Goal: Book appointment/travel/reservation

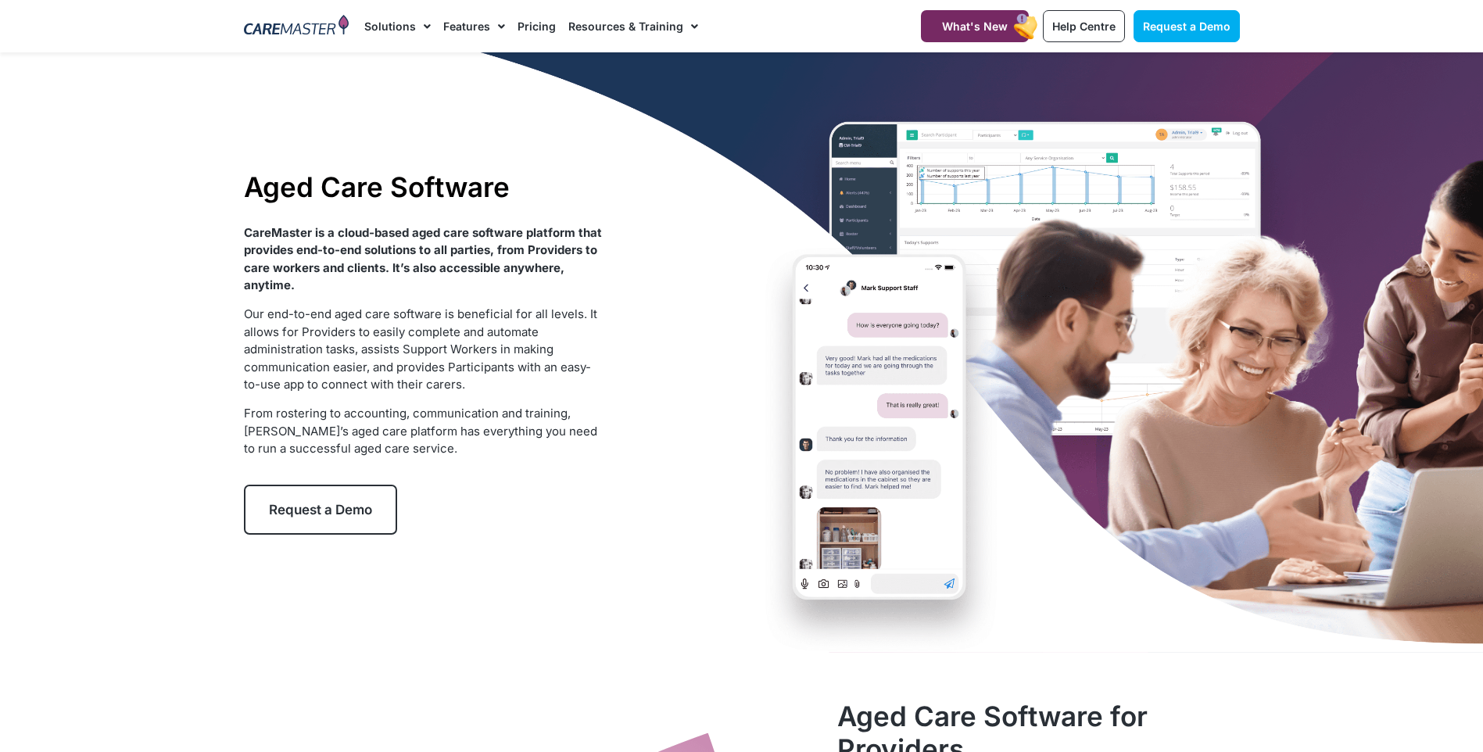
click at [353, 525] on link "Request a Demo" at bounding box center [320, 510] width 153 height 50
click at [300, 529] on link "Request a Demo" at bounding box center [320, 510] width 153 height 50
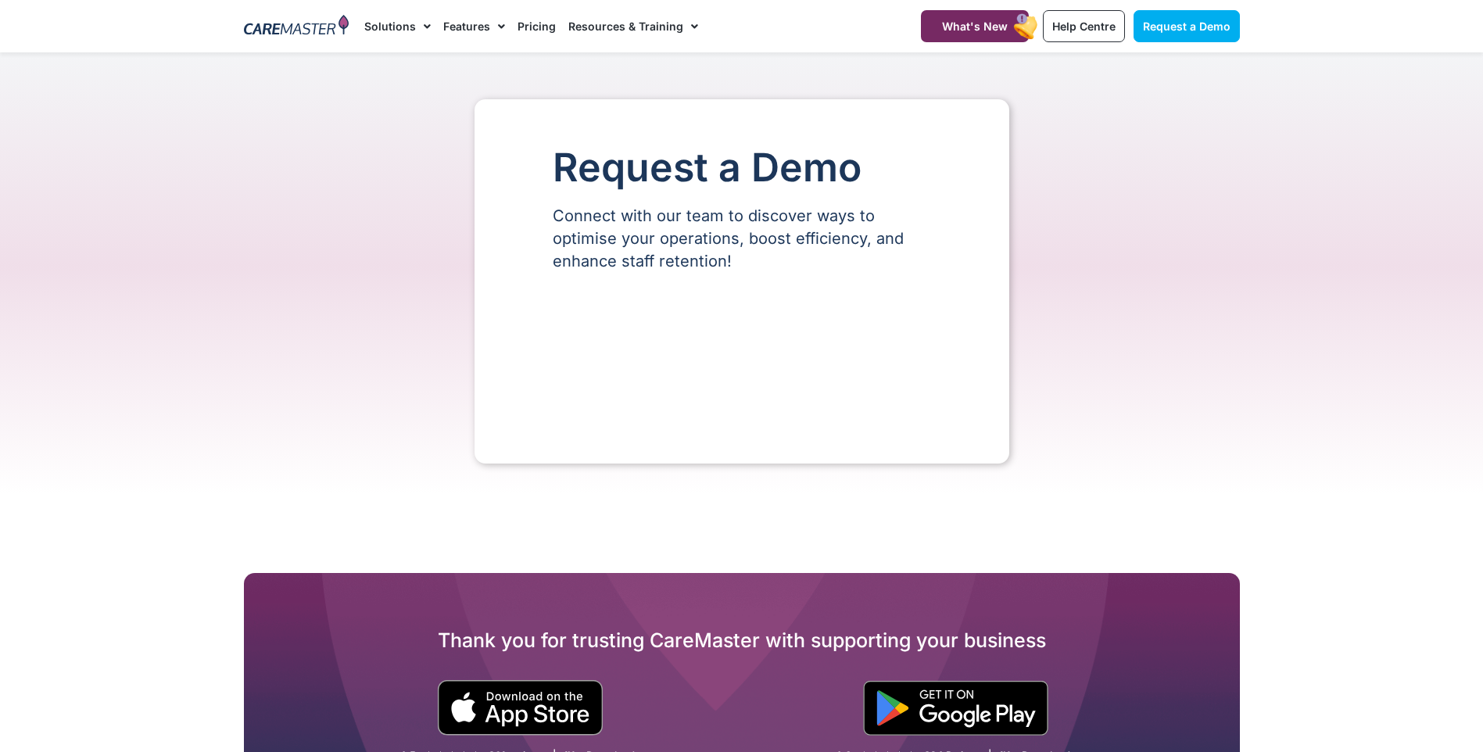
select select "**"
